Goal: Communication & Community: Answer question/provide support

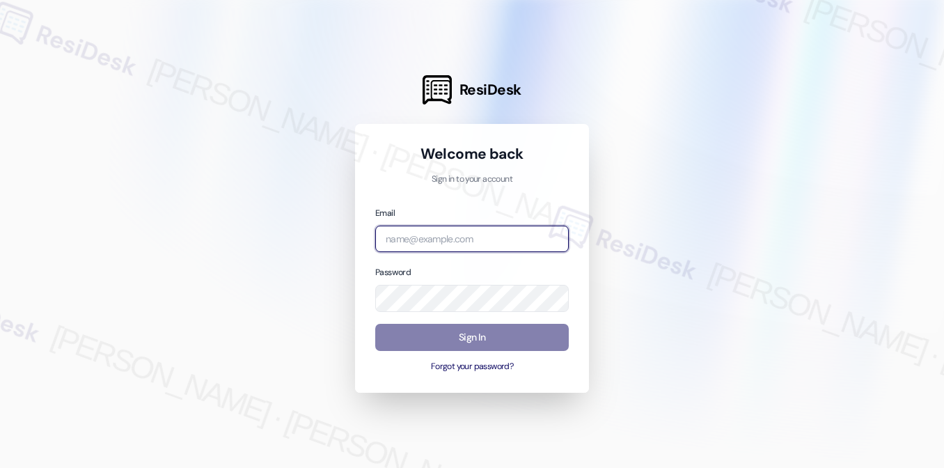
click at [467, 233] on input "email" at bounding box center [472, 239] width 194 height 27
type input "automated-surveys-campus_living_centres-[PERSON_NAME].[PERSON_NAME]@campus_livi…"
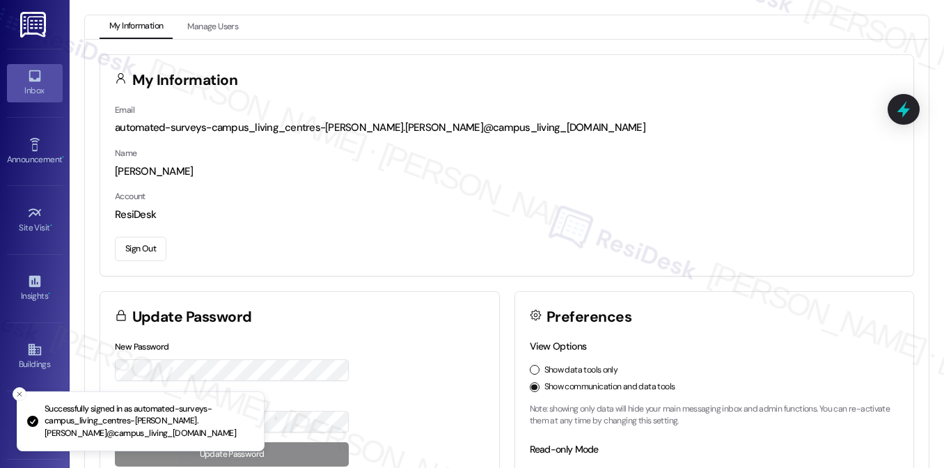
click at [23, 85] on div "Inbox" at bounding box center [35, 91] width 70 height 14
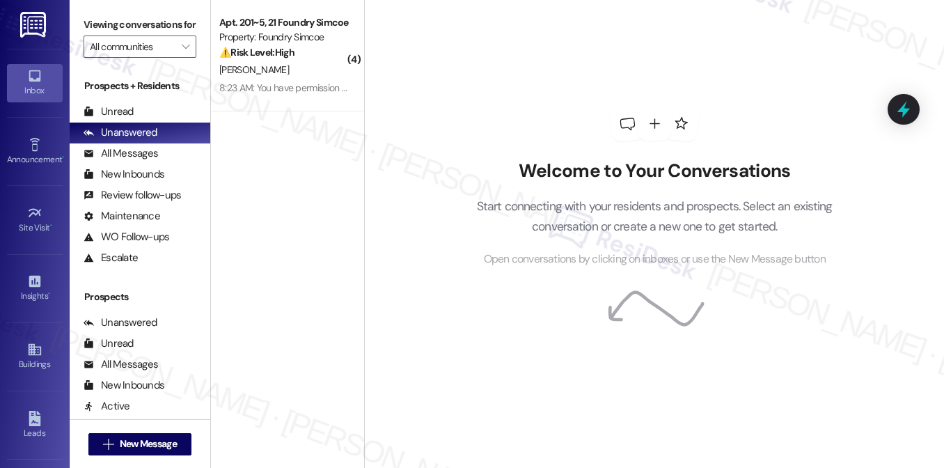
click at [653, 150] on div "Welcome to Your Conversations Start connecting with your residents and prospect…" at bounding box center [655, 187] width 418 height 375
click at [531, 192] on div "Welcome to Your Conversations Start connecting with your residents and prospect…" at bounding box center [654, 214] width 398 height 108
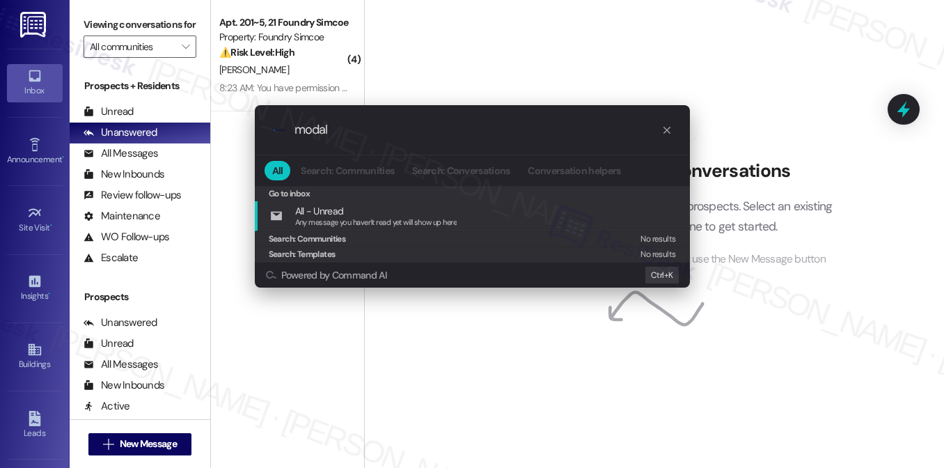
type input "modal"
click at [667, 130] on icon "progress bar" at bounding box center [667, 130] width 7 height 7
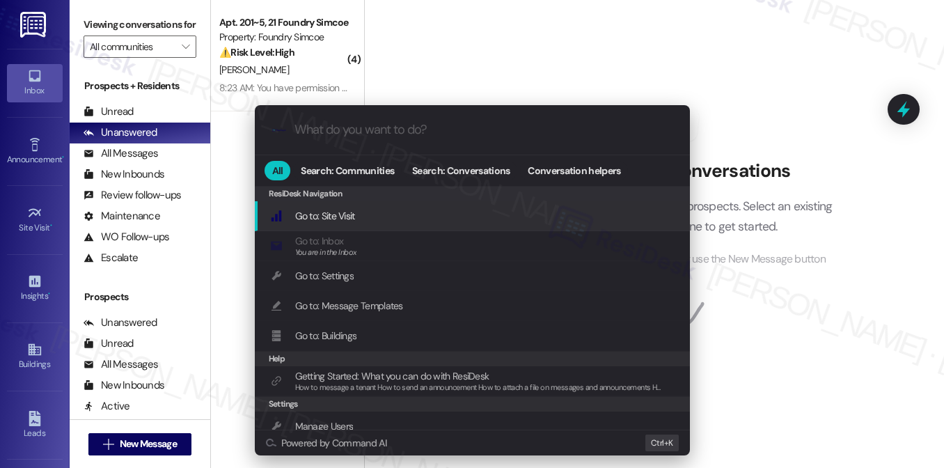
click at [435, 61] on div ".cls-1{fill:#0a055f;}.cls-2{fill:#0cc4c4;} resideskLogoBlueOrange All Search: C…" at bounding box center [472, 234] width 944 height 468
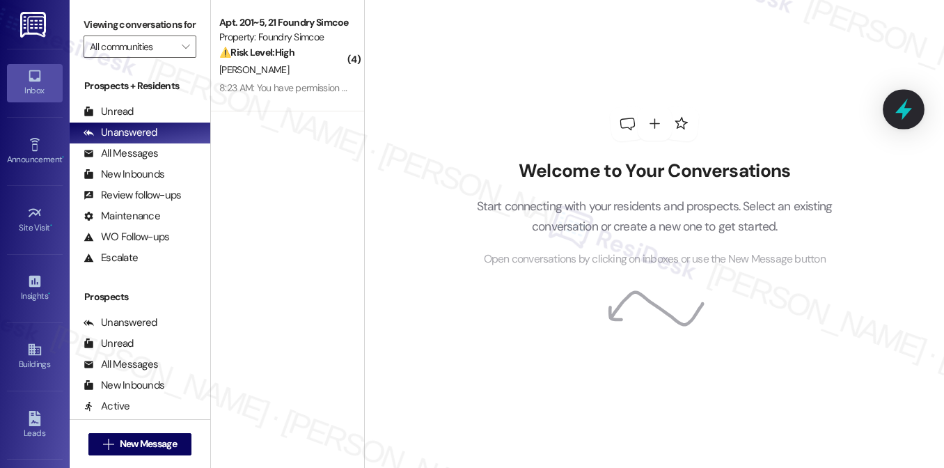
click at [901, 111] on icon at bounding box center [904, 110] width 17 height 22
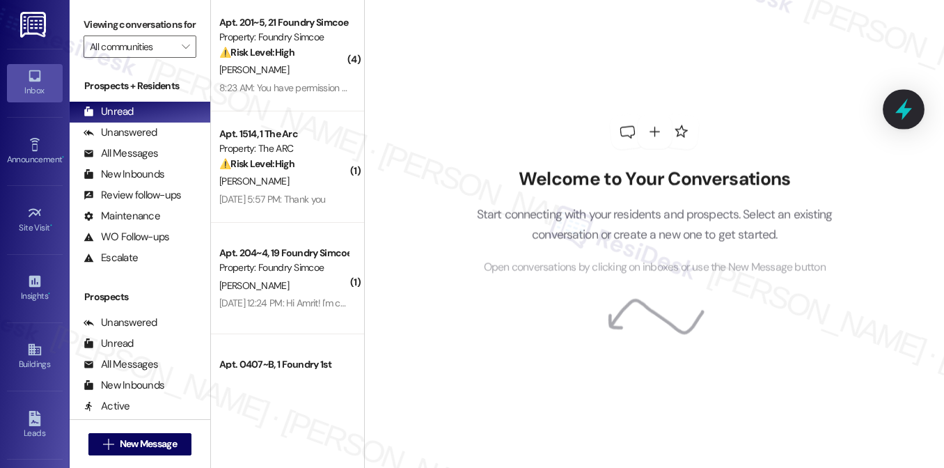
click at [897, 115] on icon at bounding box center [904, 109] width 24 height 24
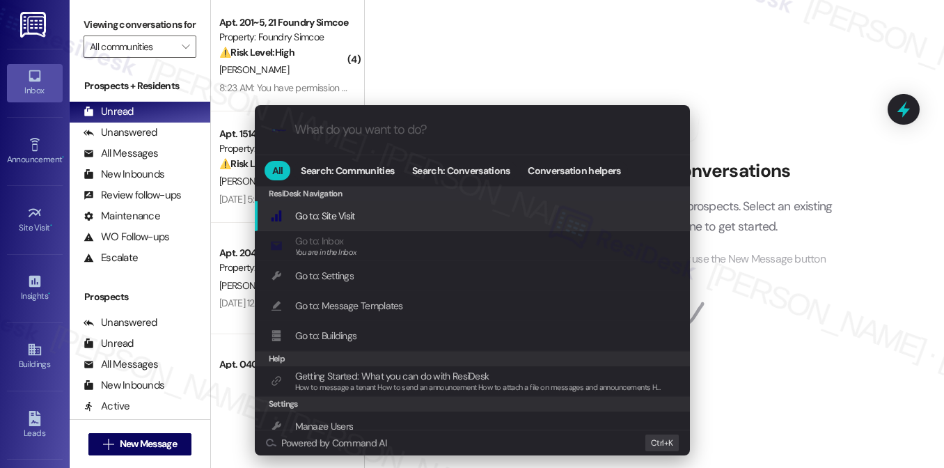
click at [415, 42] on div ".cls-1{fill:#0a055f;}.cls-2{fill:#0cc4c4;} resideskLogoBlueOrange All Search: C…" at bounding box center [472, 234] width 944 height 468
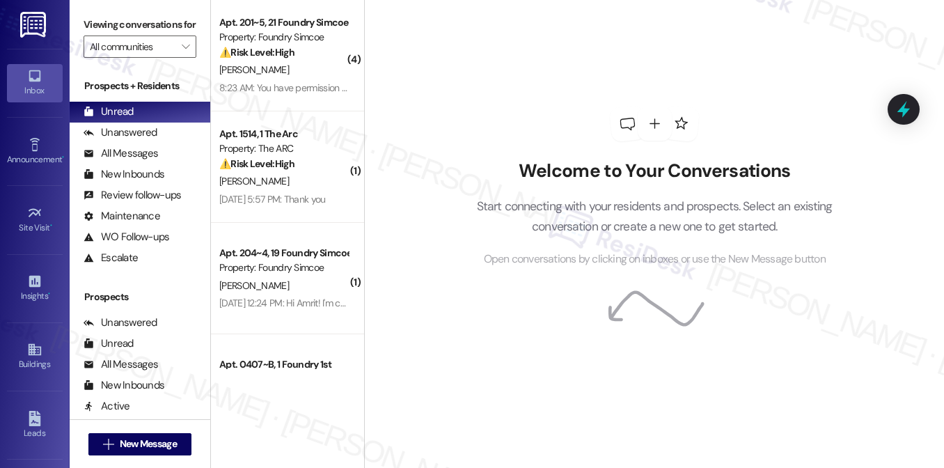
click at [913, 107] on icon at bounding box center [904, 109] width 18 height 18
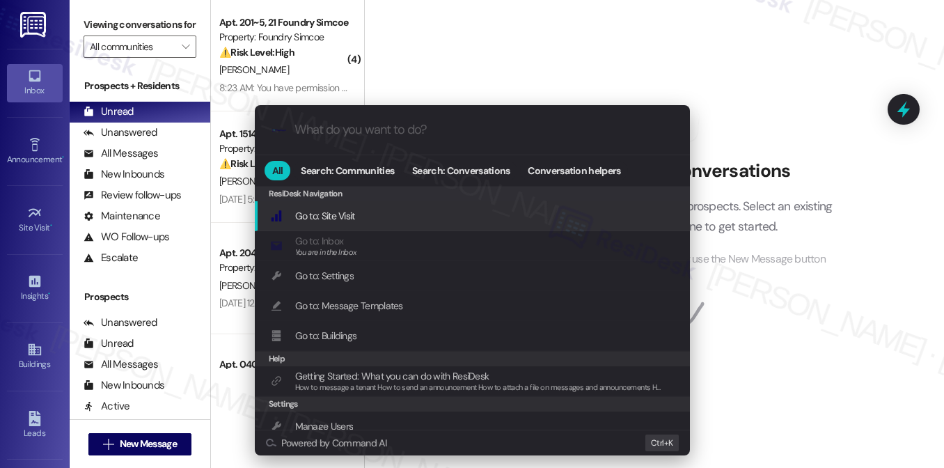
click at [396, 141] on div ".cls-1{fill:#0a055f;}.cls-2{fill:#0cc4c4;} resideskLogoBlueOrange" at bounding box center [472, 129] width 435 height 49
click at [388, 127] on input "What do you want to do?" at bounding box center [484, 130] width 378 height 15
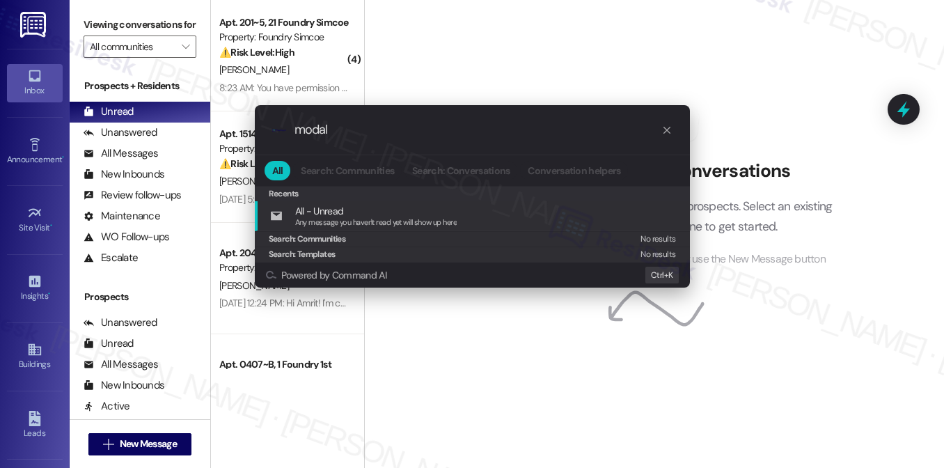
drag, startPoint x: 382, startPoint y: 136, endPoint x: 270, endPoint y: 127, distance: 112.5
click at [270, 127] on div ".cls-1{fill:#0a055f;}.cls-2{fill:#0cc4c4;} resideskLogoBlueOrange modal" at bounding box center [472, 129] width 435 height 49
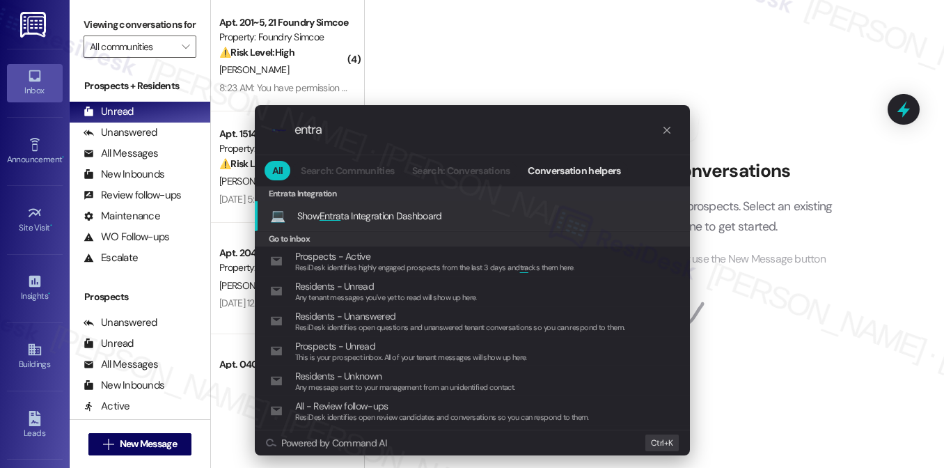
click at [425, 214] on span "Show Entra ta Integration Dashboard" at bounding box center [369, 216] width 145 height 13
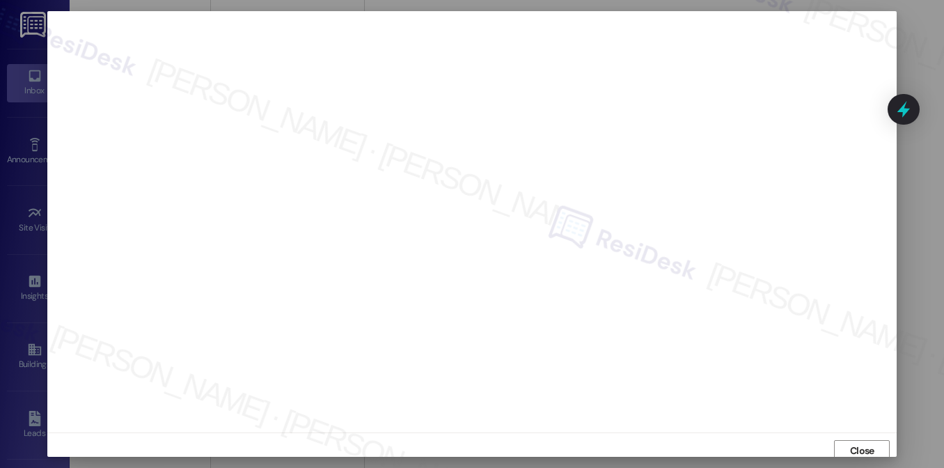
scroll to position [6, 0]
click at [855, 446] on span "Close" at bounding box center [862, 445] width 24 height 15
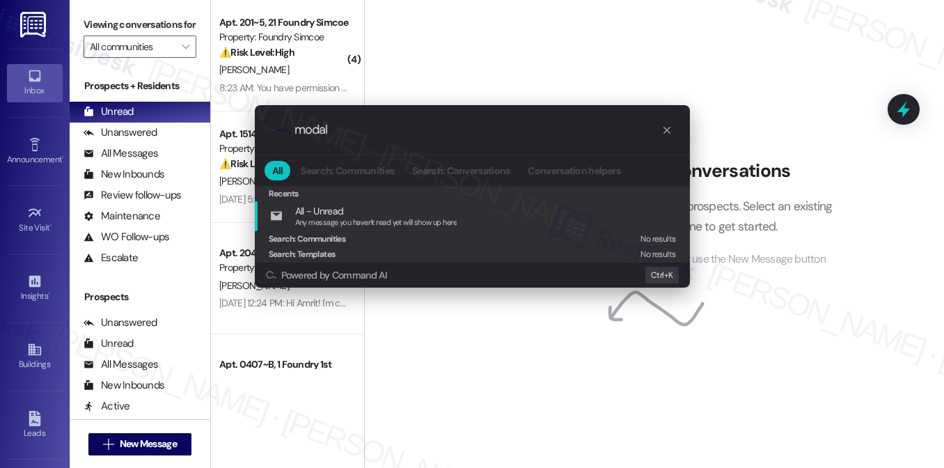
click at [501, 65] on div ".cls-1{fill:#0a055f;}.cls-2{fill:#0cc4c4;} resideskLogoBlueOrange modal All Sea…" at bounding box center [472, 234] width 944 height 468
type input "modal"
click at [669, 132] on icon "progress bar" at bounding box center [667, 130] width 11 height 11
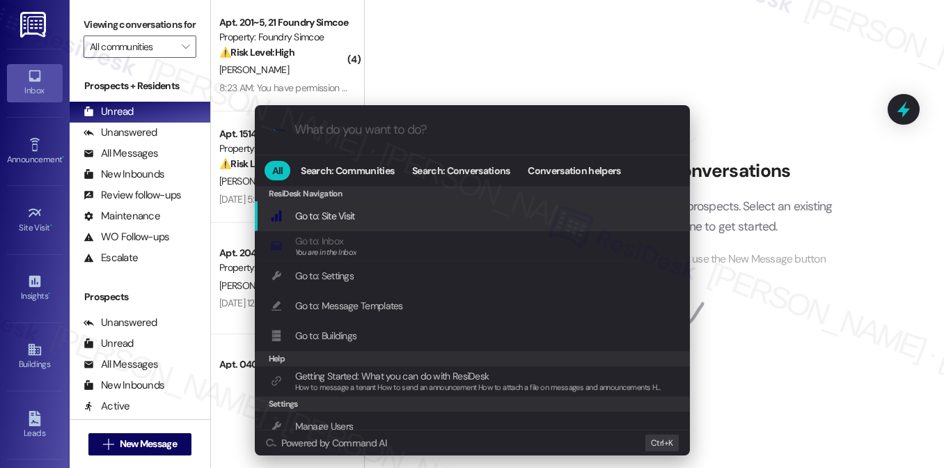
click at [490, 127] on input "What do you want to do?" at bounding box center [484, 130] width 378 height 15
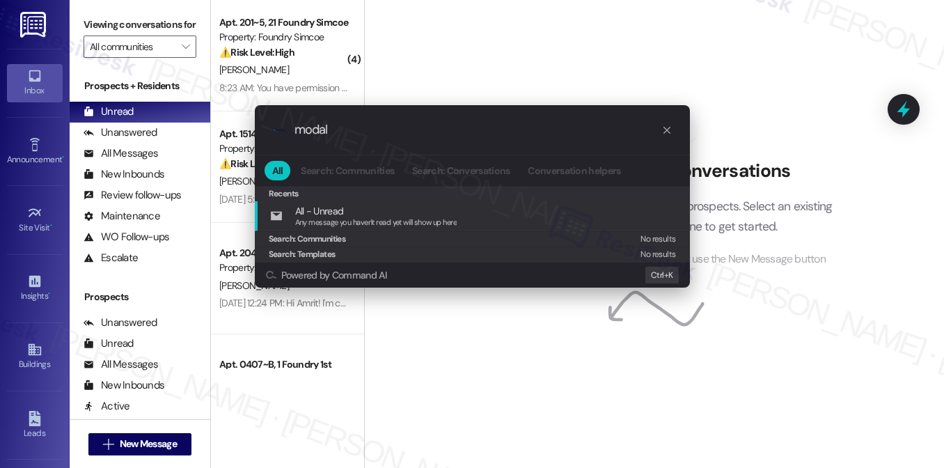
type input "modal"
click at [669, 125] on icon "progress bar" at bounding box center [667, 130] width 11 height 11
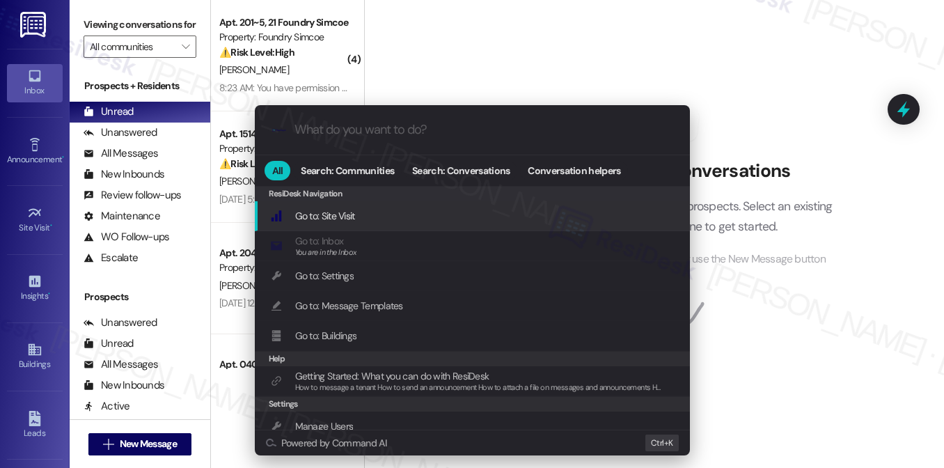
click at [740, 91] on div ".cls-1{fill:#0a055f;}.cls-2{fill:#0cc4c4;} resideskLogoBlueOrange All Search: C…" at bounding box center [472, 234] width 944 height 468
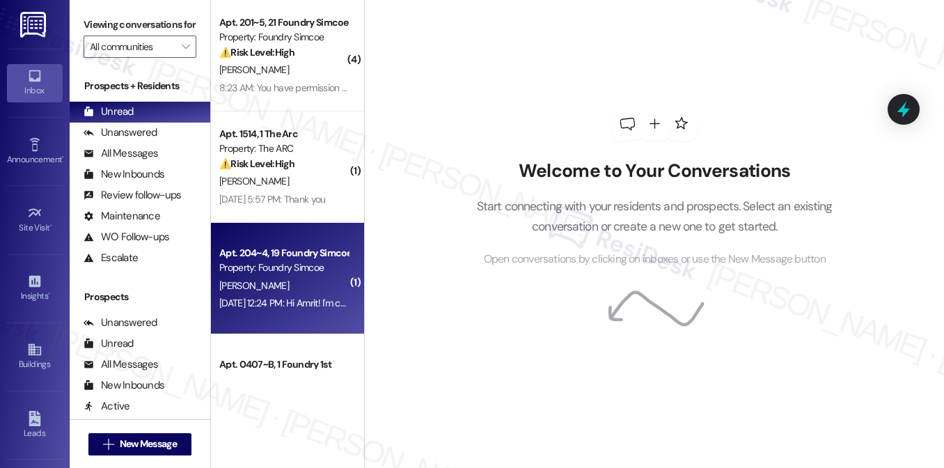
click at [295, 279] on div "[PERSON_NAME]" at bounding box center [284, 285] width 132 height 17
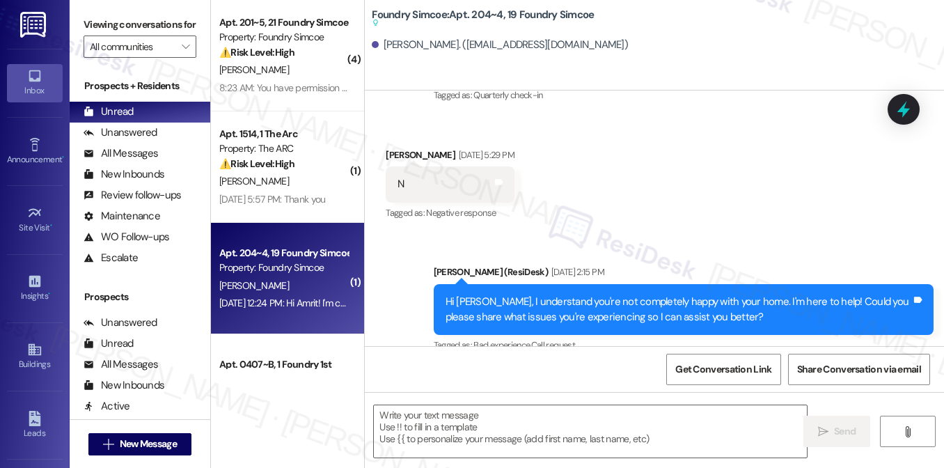
type textarea "Fetching suggested responses. Please feel free to read through the conversation…"
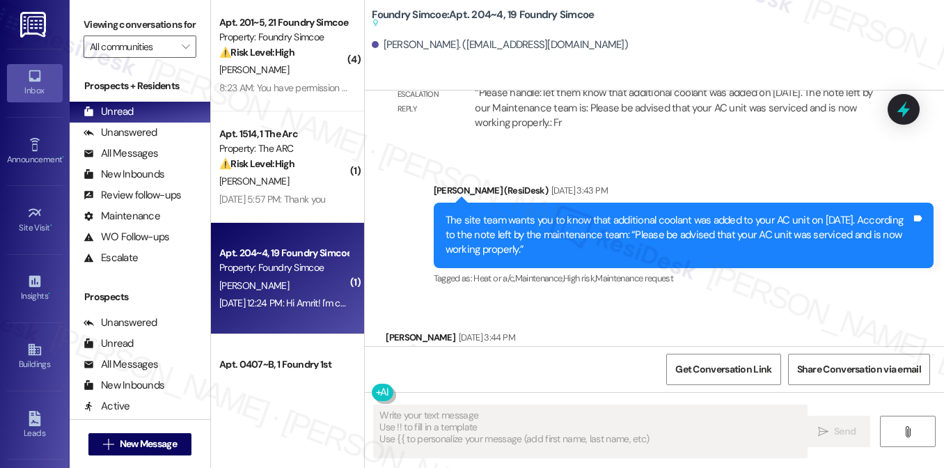
scroll to position [1248, 0]
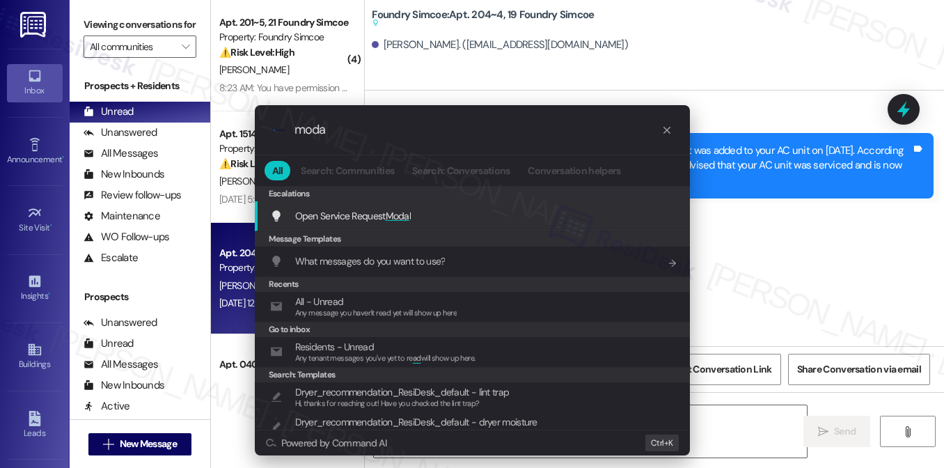
type input "moda"
click at [395, 219] on span "Moda" at bounding box center [398, 216] width 24 height 13
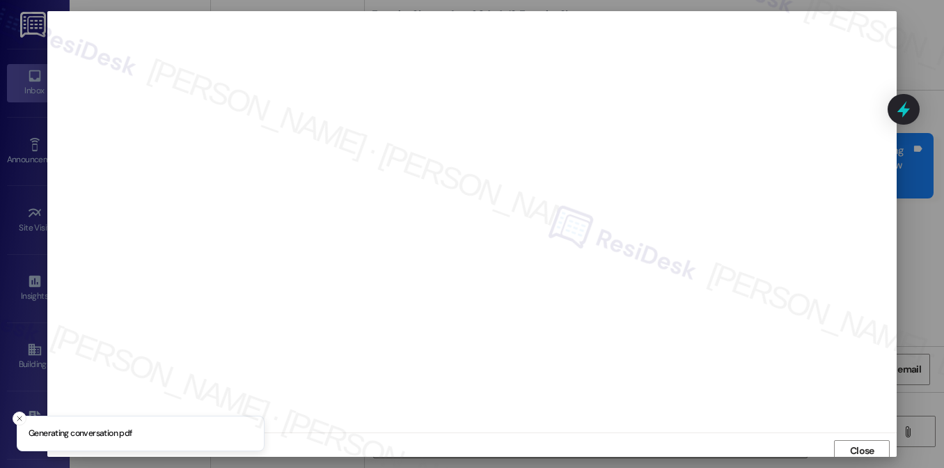
scroll to position [6, 0]
